Goal: Unclear

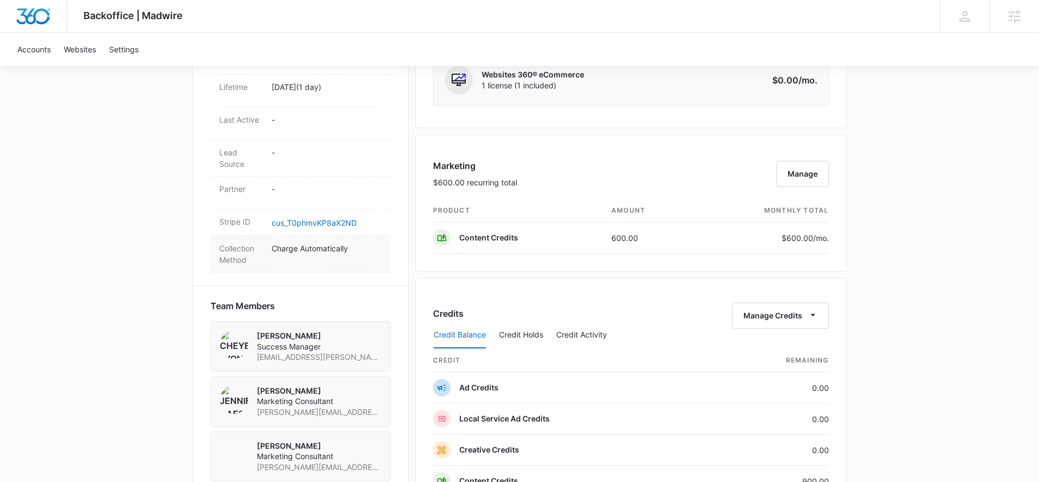
scroll to position [617, 0]
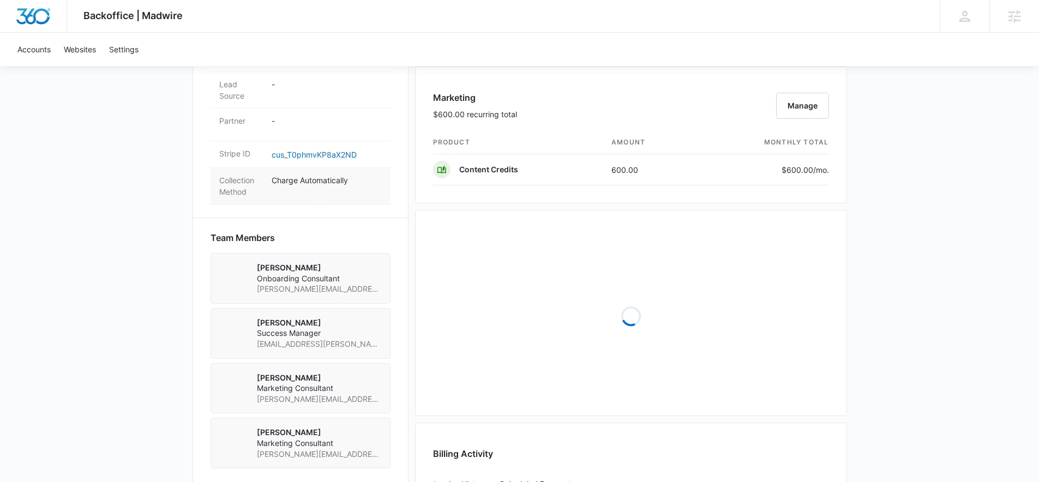
scroll to position [644, 0]
